Goal: Task Accomplishment & Management: Use online tool/utility

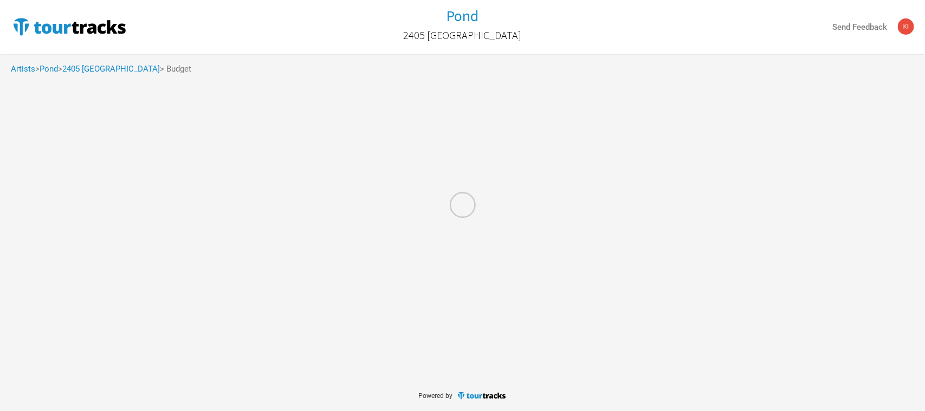
select select "Total Days"
select select "USD"
select select "Total Days"
select select "USD"
select select "Total Days"
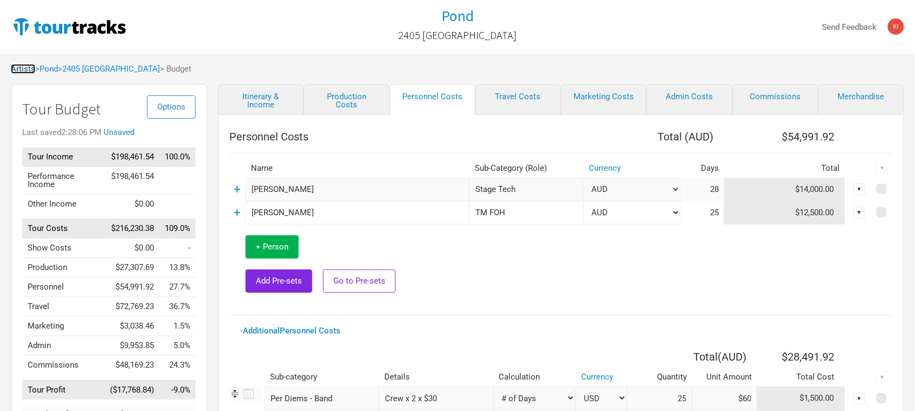
click at [21, 69] on link "Artists" at bounding box center [23, 69] width 24 height 10
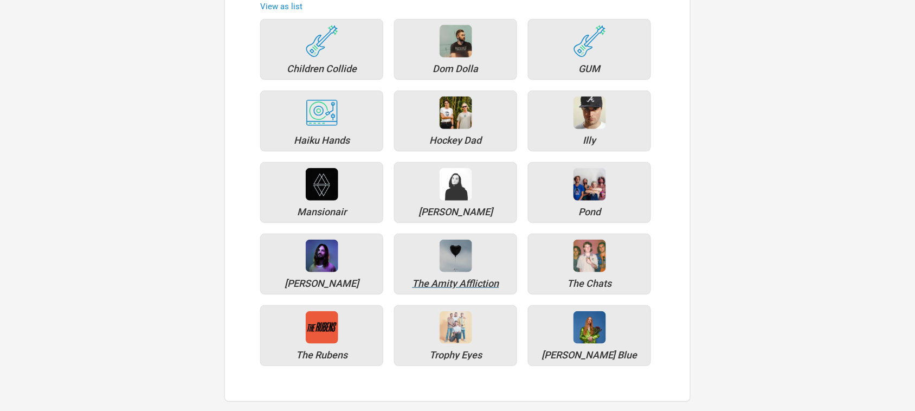
scroll to position [136, 0]
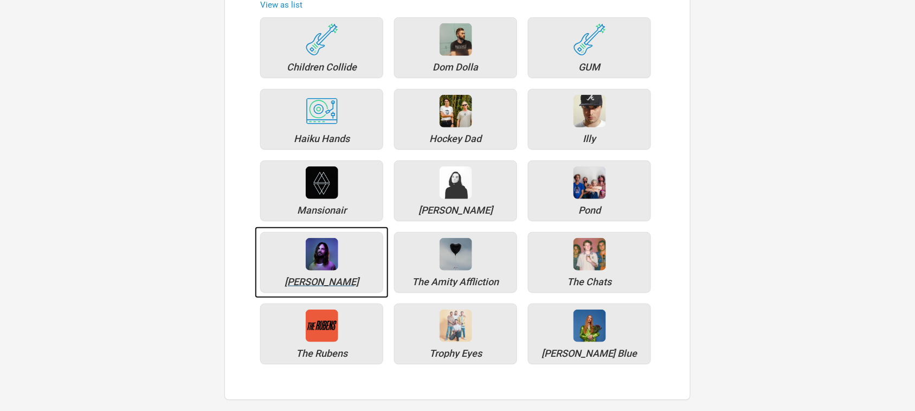
click at [328, 269] on img at bounding box center [322, 254] width 33 height 33
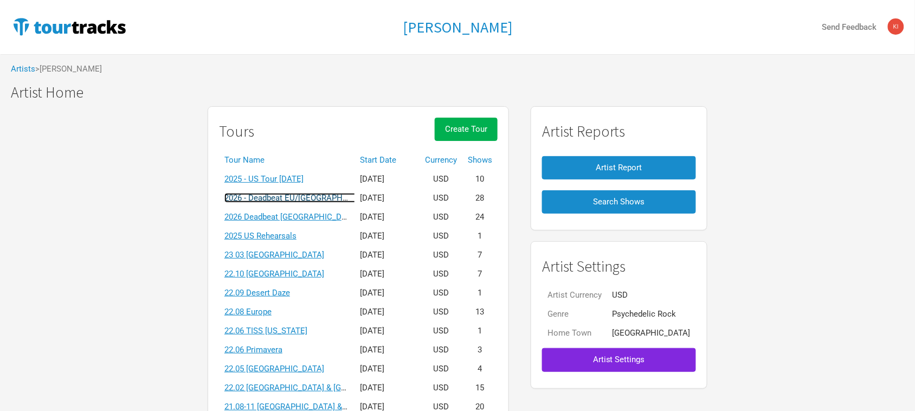
click at [326, 196] on link "2026 - Deadbeat EU/UK March 2026" at bounding box center [313, 198] width 178 height 10
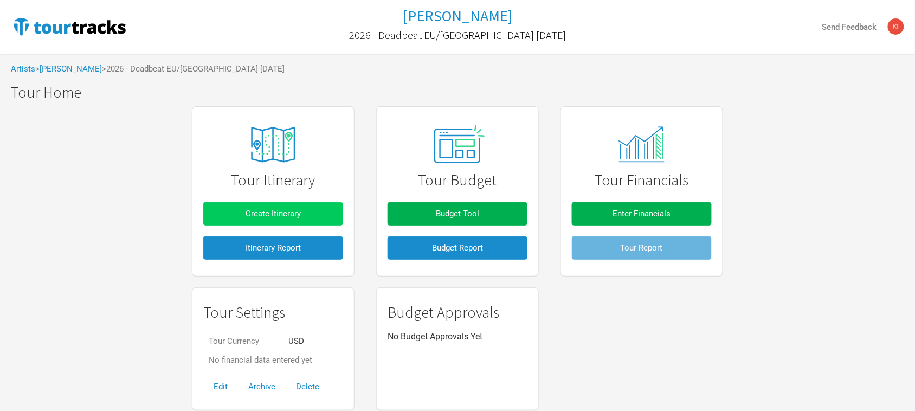
click at [274, 222] on button "Create Itinerary" at bounding box center [273, 213] width 140 height 23
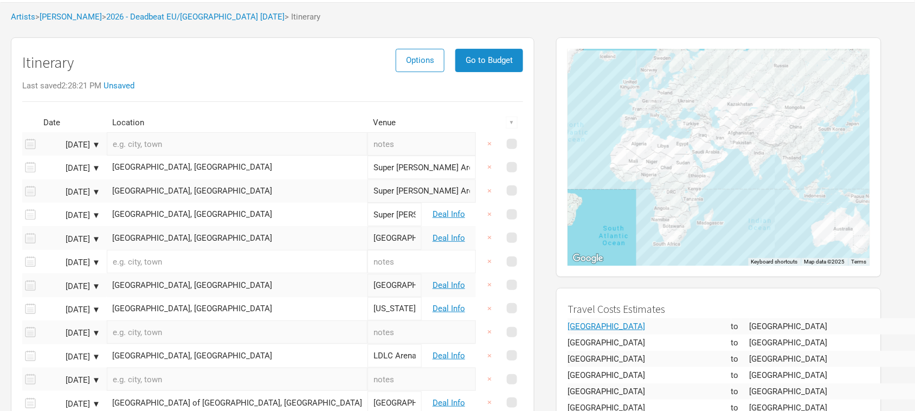
scroll to position [136, 0]
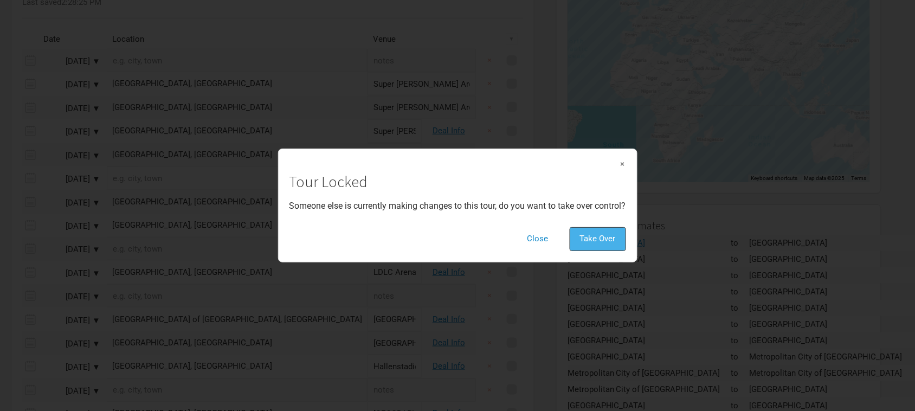
click at [611, 240] on span "Take Over" at bounding box center [598, 239] width 36 height 10
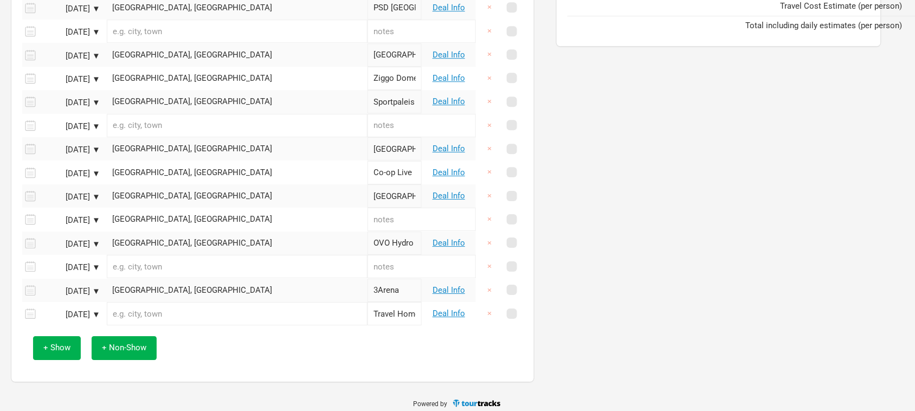
scroll to position [914, 0]
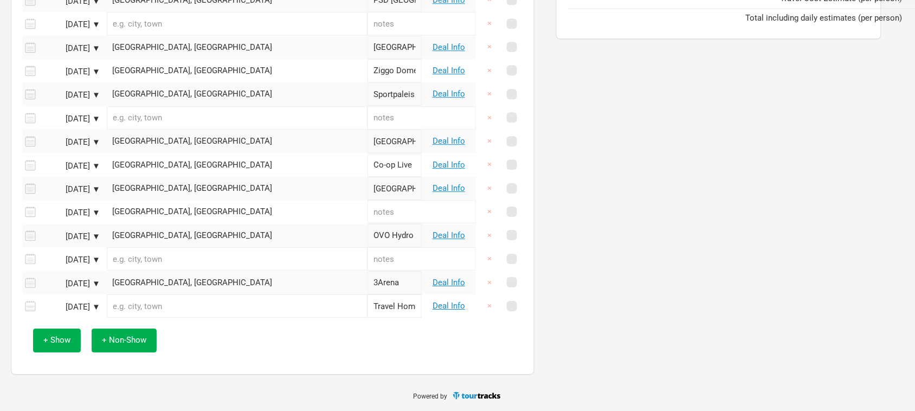
drag, startPoint x: 0, startPoint y: 182, endPoint x: 3, endPoint y: 177, distance: 5.6
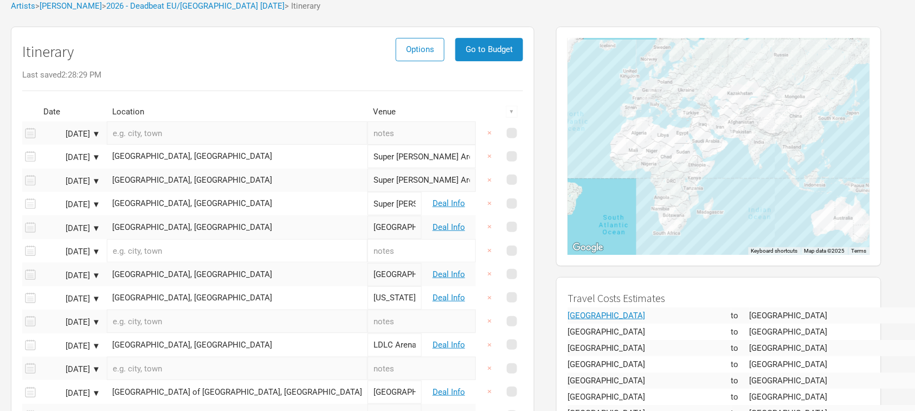
scroll to position [0, 0]
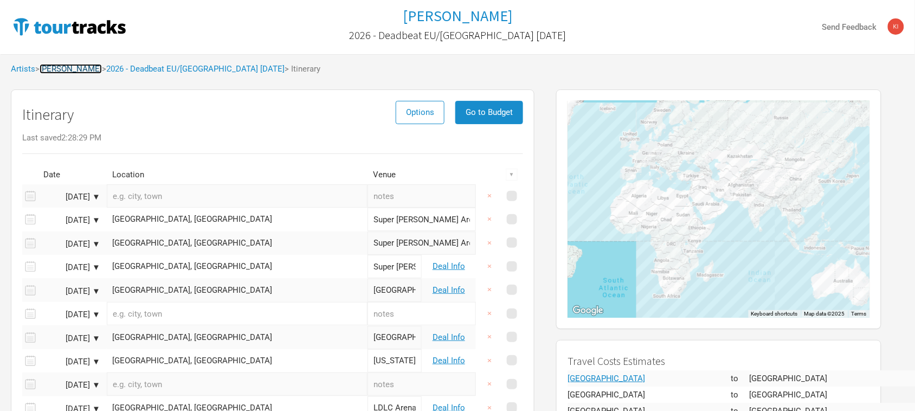
click at [55, 68] on link "Tame Impala" at bounding box center [71, 69] width 62 height 10
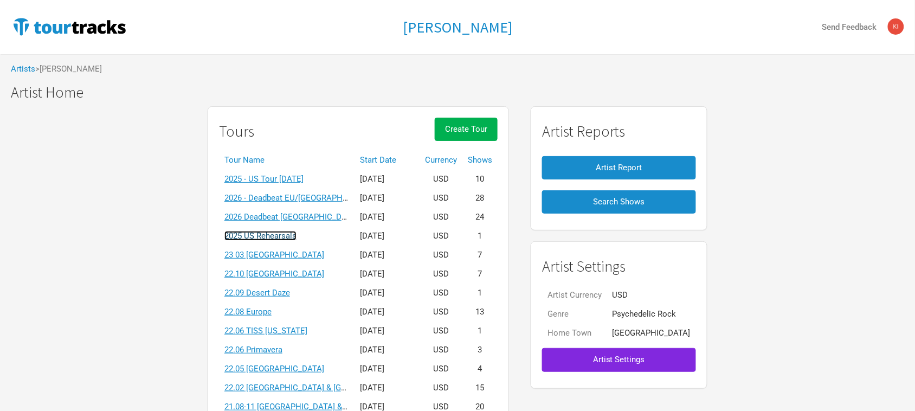
click at [292, 235] on link "2025 US Rehearsals" at bounding box center [260, 236] width 72 height 10
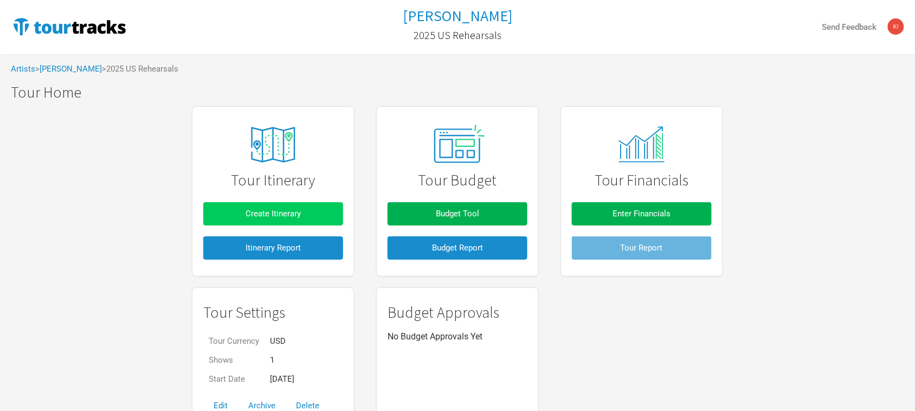
click at [283, 215] on span "Create Itinerary" at bounding box center [273, 214] width 55 height 10
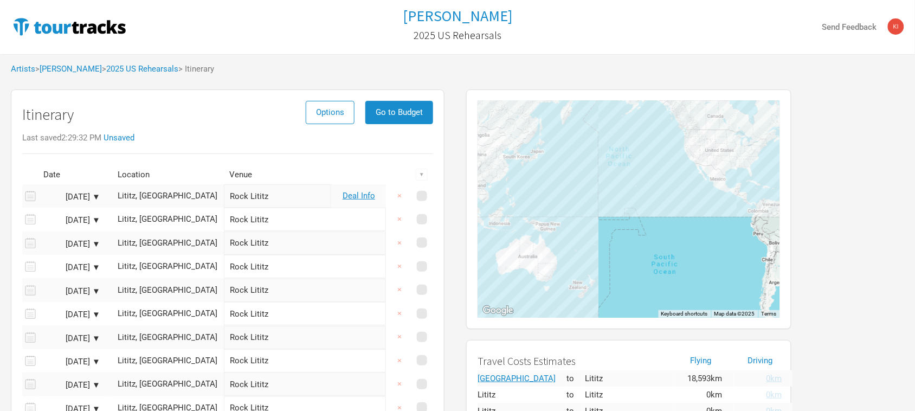
scroll to position [68, 0]
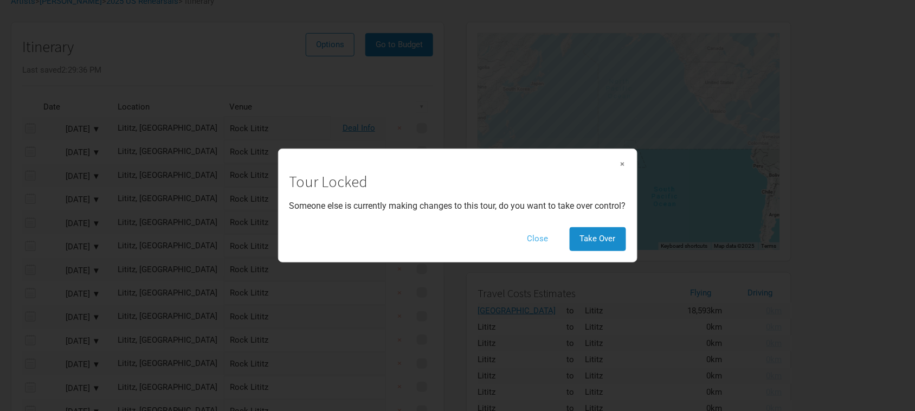
click at [540, 242] on button "Close" at bounding box center [538, 238] width 42 height 23
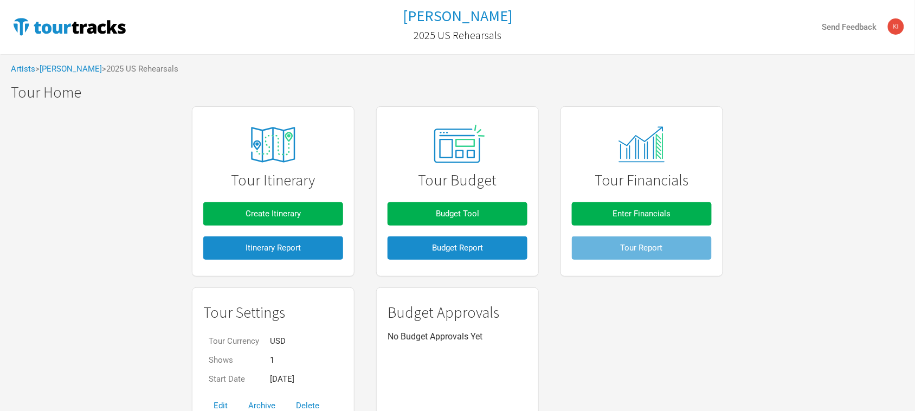
click at [711, 331] on div "Tour Settings Tour Currency USD Shows 1 Start Date Oct 6, 2025 Edit Archive Del…" at bounding box center [457, 358] width 553 height 152
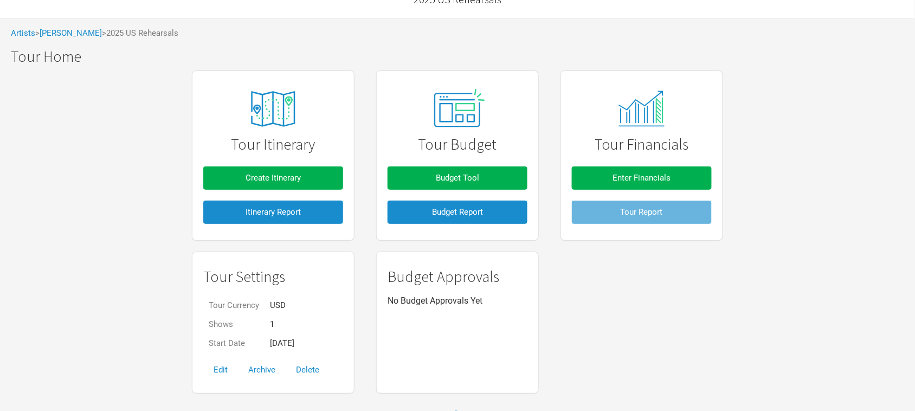
scroll to position [55, 0]
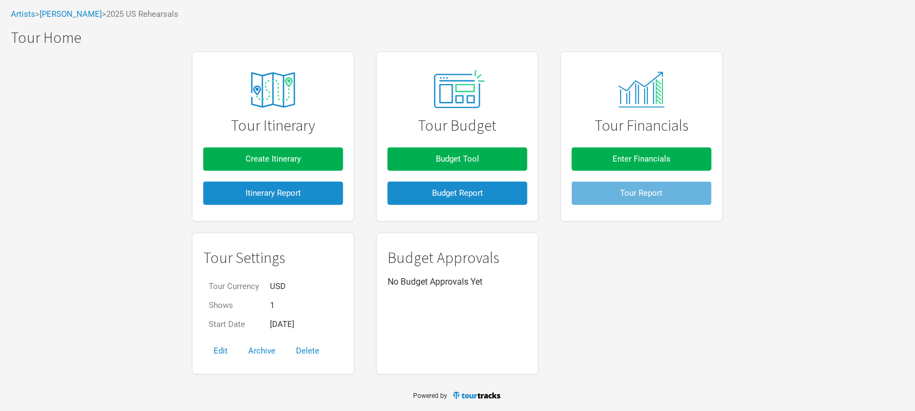
click at [0, 118] on div "Tour Itinerary Create Itinerary Itinerary Report Tour Budget Budget Tool Budget…" at bounding box center [457, 213] width 915 height 334
click at [302, 158] on button "Create Itinerary" at bounding box center [273, 158] width 140 height 23
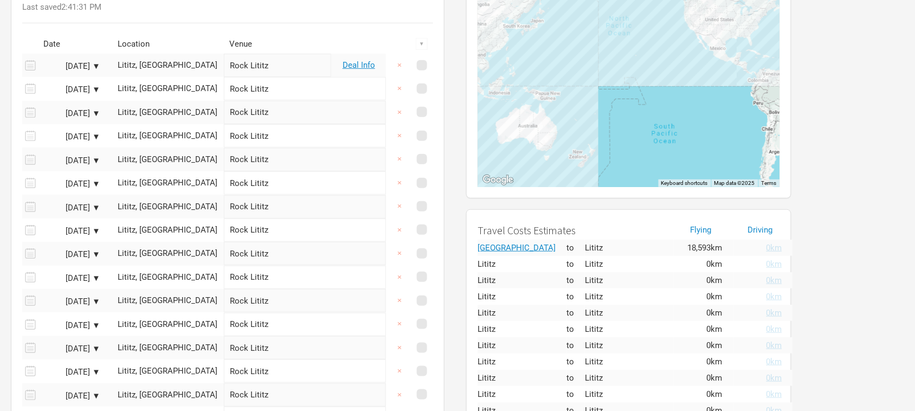
scroll to position [420, 0]
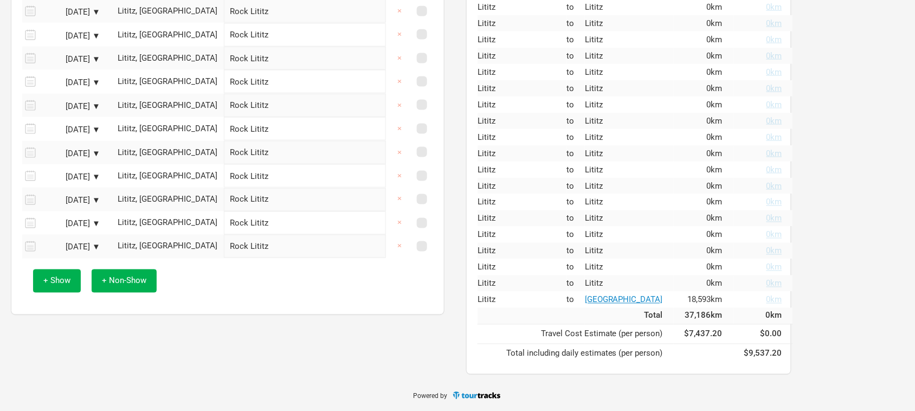
scroll to position [55, 0]
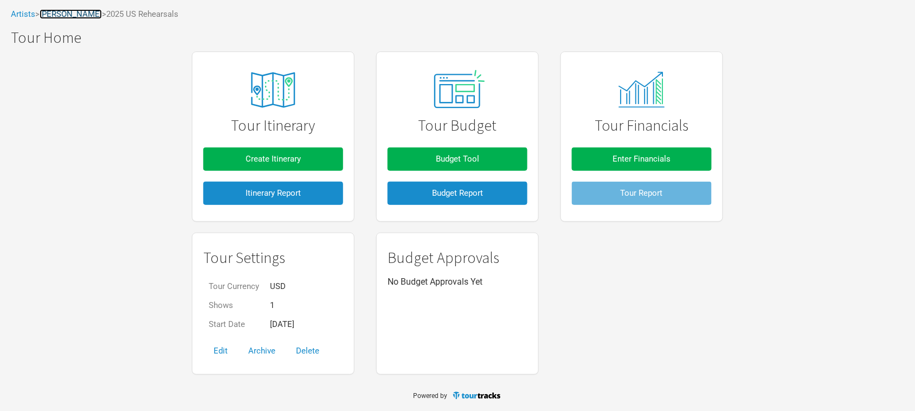
click at [56, 9] on link "Tame Impala" at bounding box center [71, 14] width 62 height 10
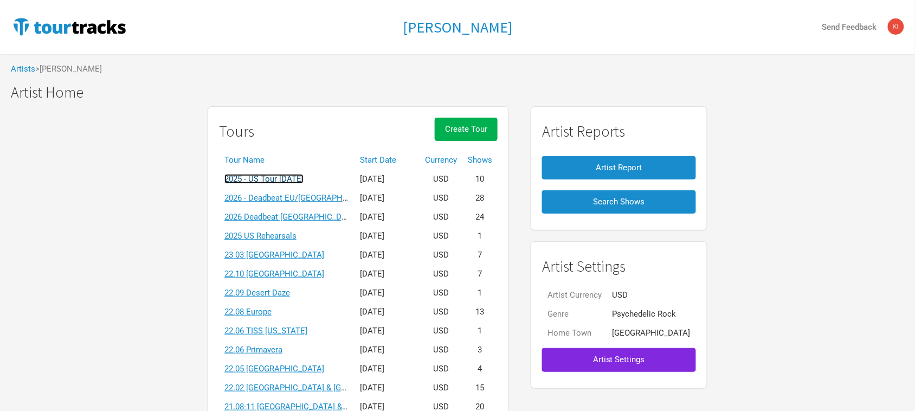
click at [293, 179] on link "2025 - US Tour October 2025" at bounding box center [263, 179] width 79 height 10
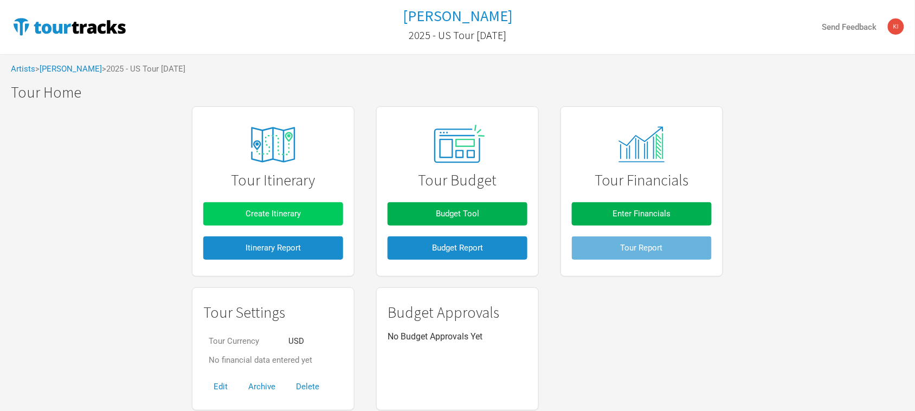
click at [288, 210] on span "Create Itinerary" at bounding box center [273, 214] width 55 height 10
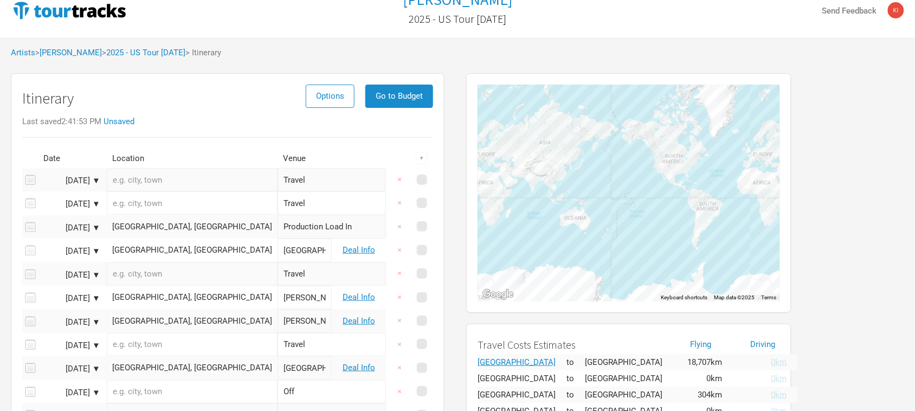
scroll to position [68, 0]
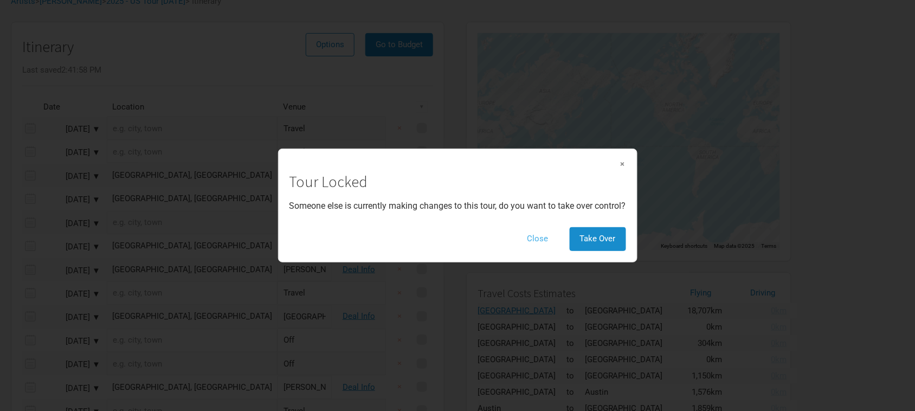
click at [532, 236] on button "Close" at bounding box center [538, 238] width 42 height 23
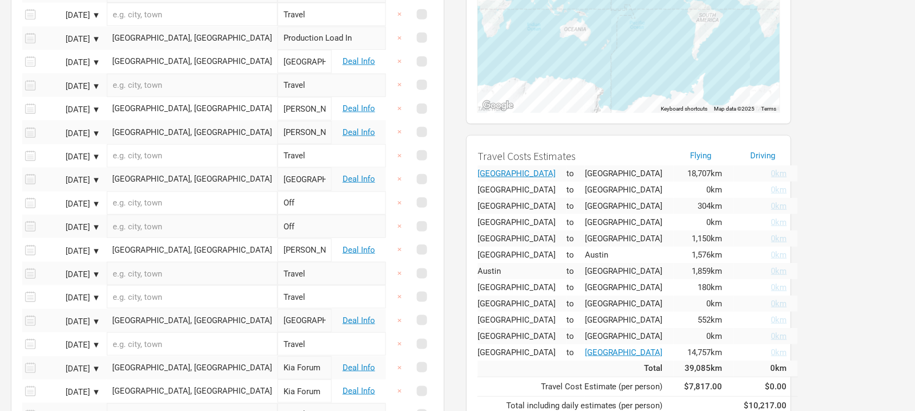
scroll to position [166, 0]
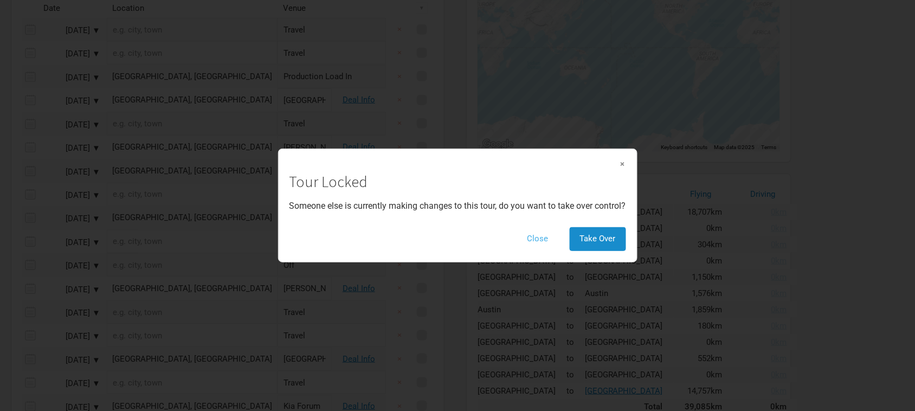
click at [538, 236] on button "Close" at bounding box center [538, 238] width 42 height 23
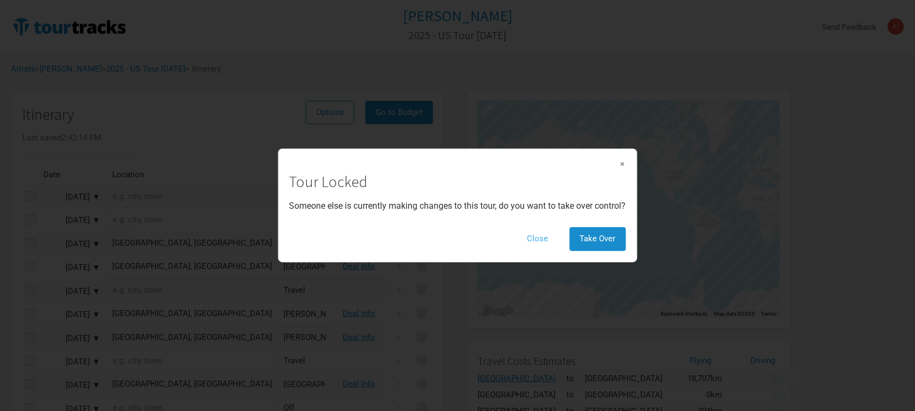
click at [543, 242] on button "Close" at bounding box center [538, 238] width 42 height 23
click at [535, 236] on button "Close" at bounding box center [538, 238] width 42 height 23
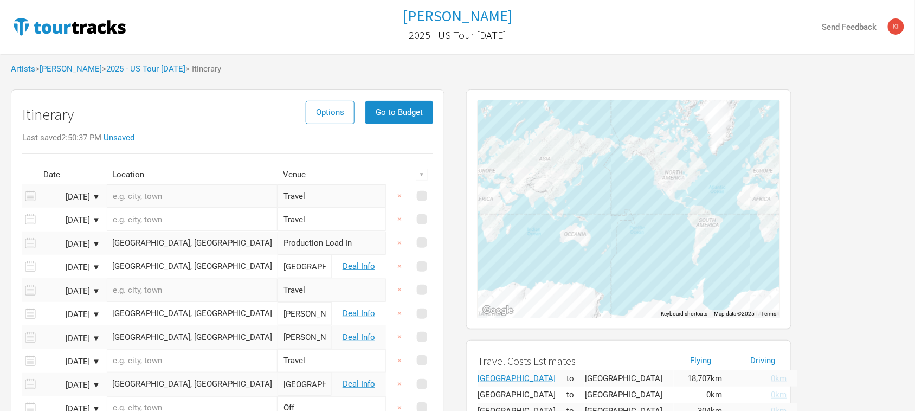
click at [433, 55] on div "Artists > Tame Impala > 2025 - US Tour October 2025 > Itinerary" at bounding box center [457, 69] width 915 height 30
click at [68, 66] on link "Tame Impala" at bounding box center [71, 69] width 62 height 10
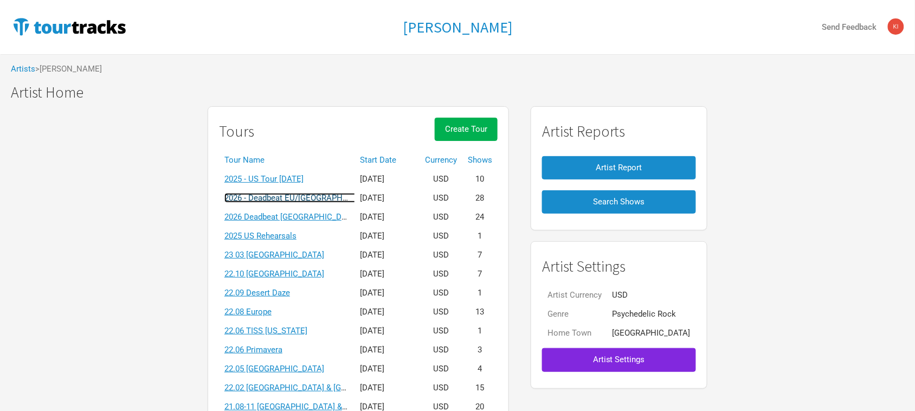
click at [313, 197] on link "2026 - Deadbeat EU/UK March 2026" at bounding box center [313, 198] width 178 height 10
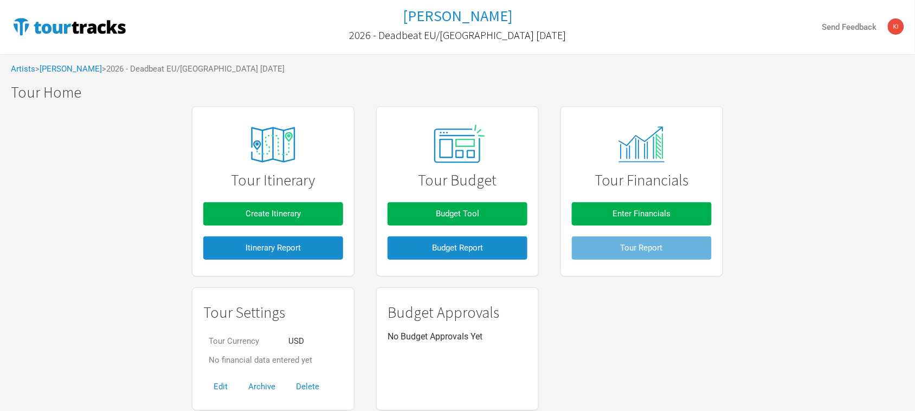
click at [56, 77] on div "Artists > Tame Impala > 2026 - Deadbeat EU/UK March 2026" at bounding box center [457, 69] width 915 height 30
click at [57, 74] on div "Artists > Tame Impala > 2026 - Deadbeat EU/UK March 2026" at bounding box center [457, 69] width 915 height 30
click at [59, 70] on link "Tame Impala" at bounding box center [71, 69] width 62 height 10
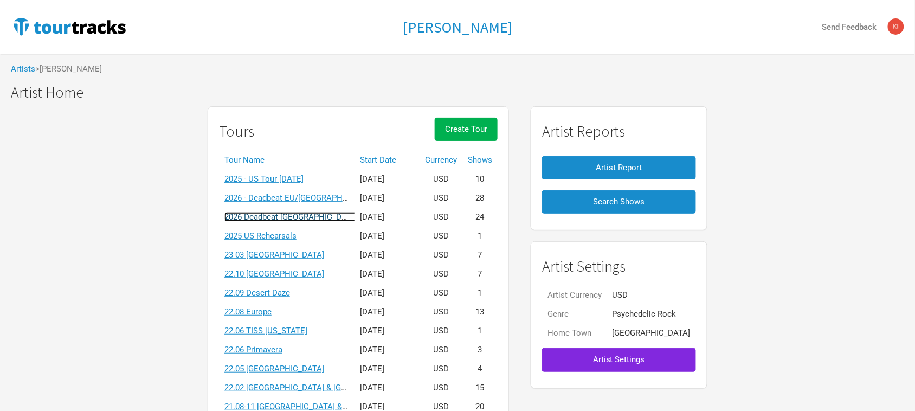
click at [333, 217] on link "2026 Deadbeat USA & Canada Summer" at bounding box center [351, 217] width 254 height 10
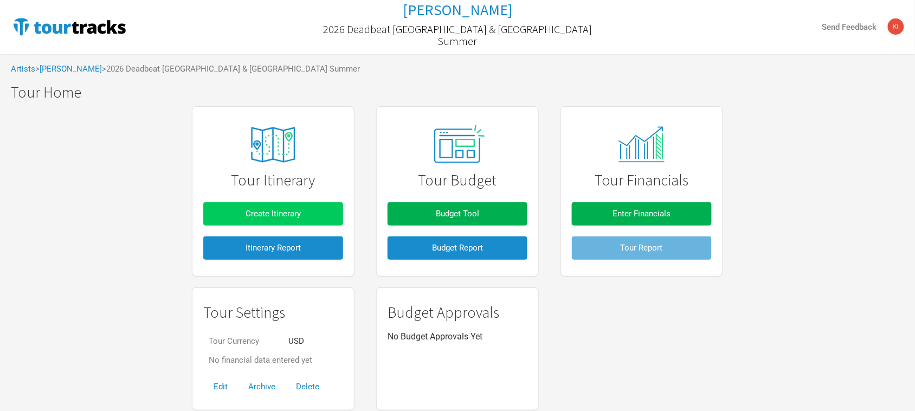
click at [302, 214] on button "Create Itinerary" at bounding box center [273, 213] width 140 height 23
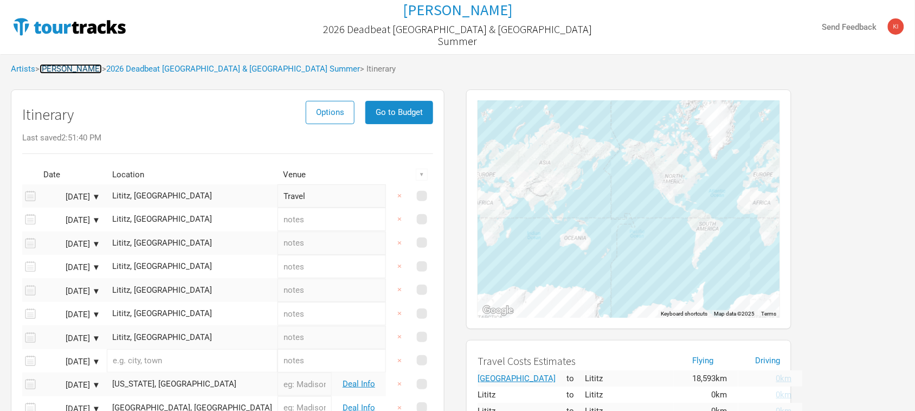
click at [62, 69] on link "Tame Impala" at bounding box center [71, 69] width 62 height 10
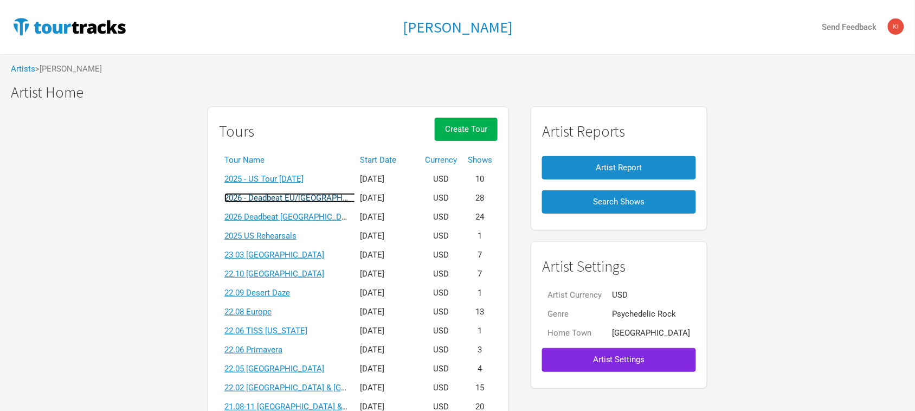
click at [329, 196] on link "2026 - Deadbeat EU/UK March 2026" at bounding box center [313, 198] width 178 height 10
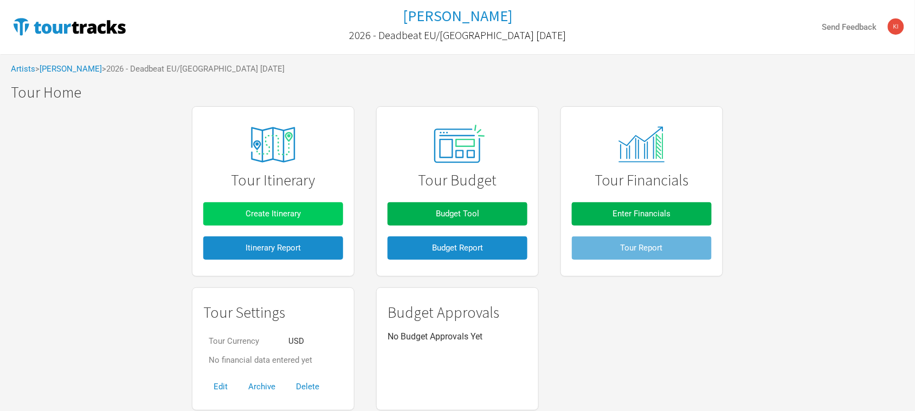
click at [279, 216] on span "Create Itinerary" at bounding box center [273, 214] width 55 height 10
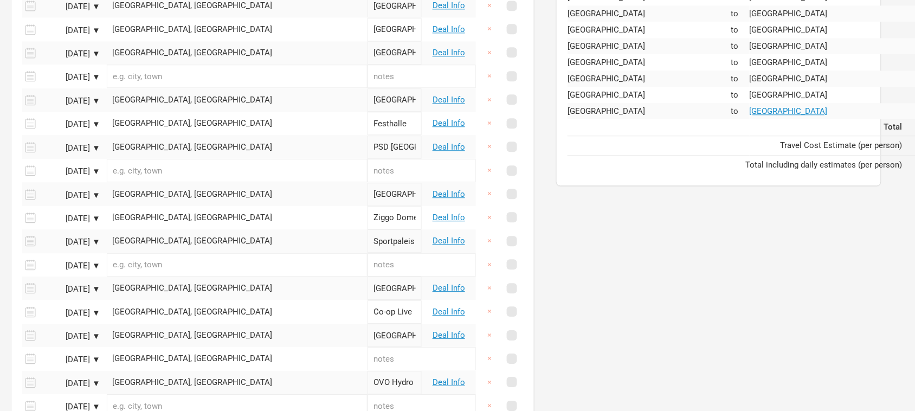
scroll to position [711, 0]
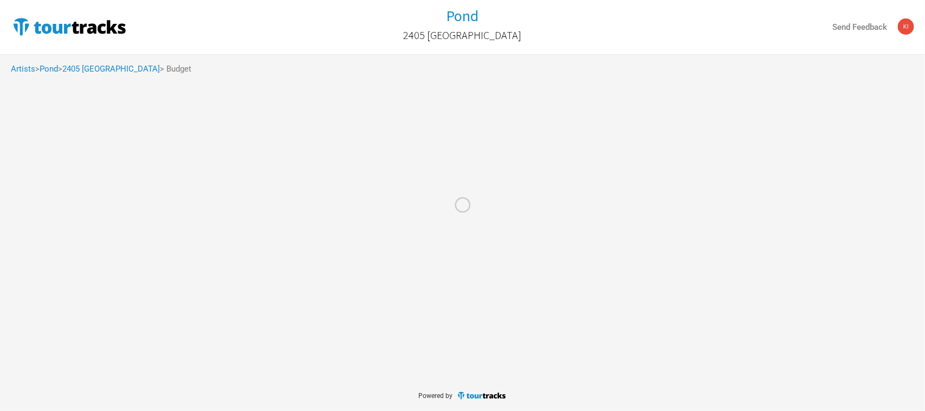
select select "Total Days"
select select "USD"
select select "Total Days"
select select "USD"
select select "Total Days"
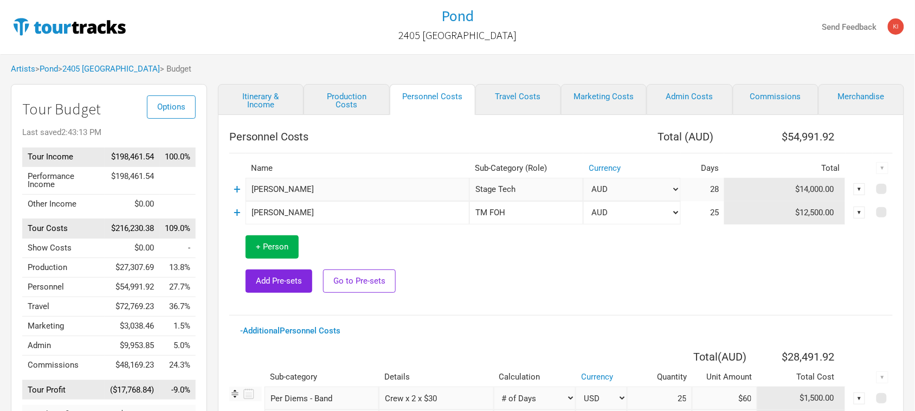
drag, startPoint x: 0, startPoint y: 197, endPoint x: 52, endPoint y: 189, distance: 52.7
click at [0, 197] on div "Options Tour Budget Last saved 2:43:13 PM Tour Income $198,461.54 100.0% Perfor…" at bounding box center [103, 383] width 207 height 598
